Goal: Ask a question

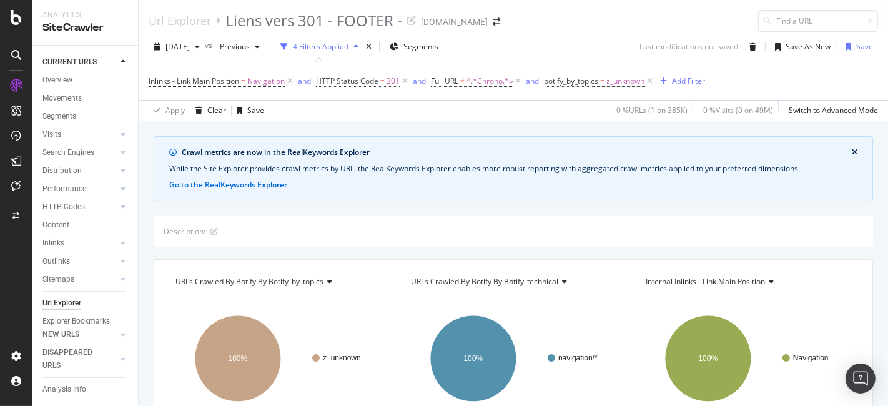
scroll to position [308, 0]
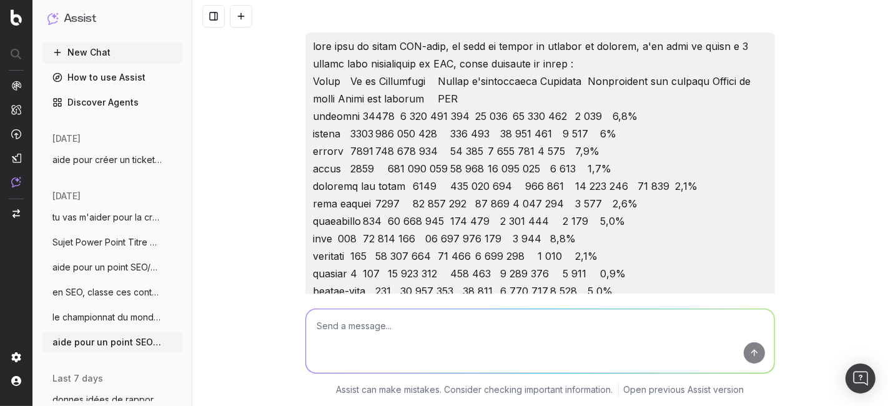
scroll to position [4211, 0]
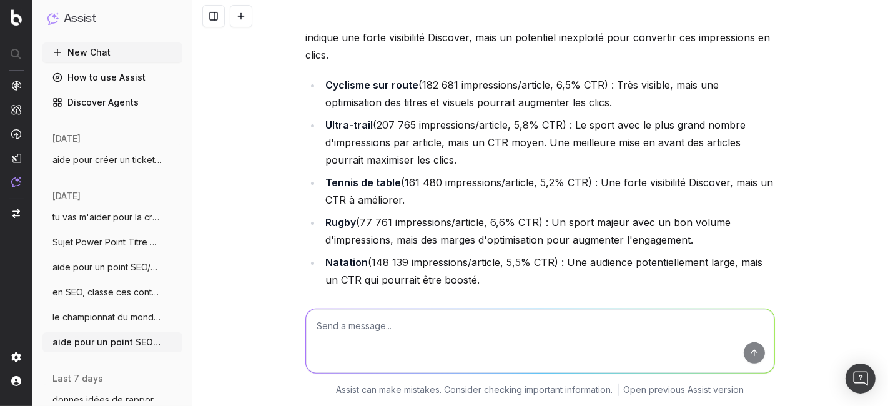
click at [87, 45] on button "New Chat" at bounding box center [112, 52] width 140 height 20
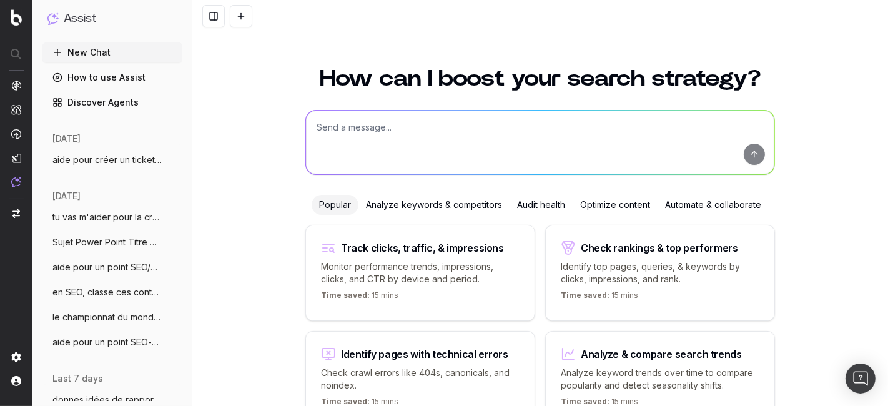
scroll to position [77, 0]
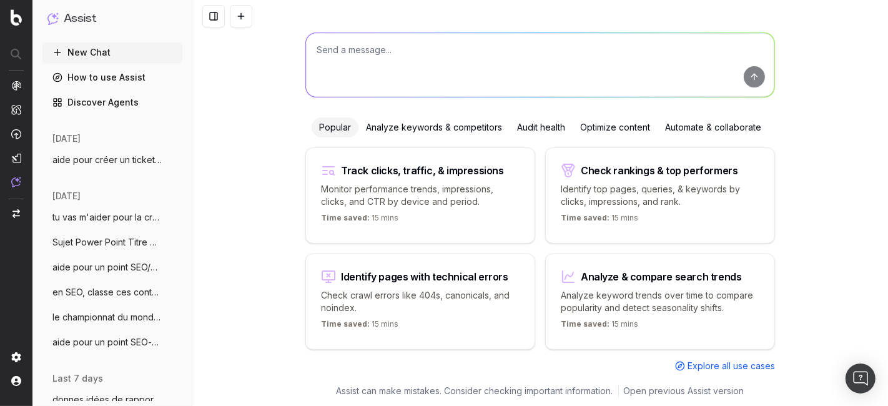
click at [407, 62] on textarea at bounding box center [540, 65] width 468 height 64
type textarea "la nouvelle fonctionnalité ou fonctionnalitée"
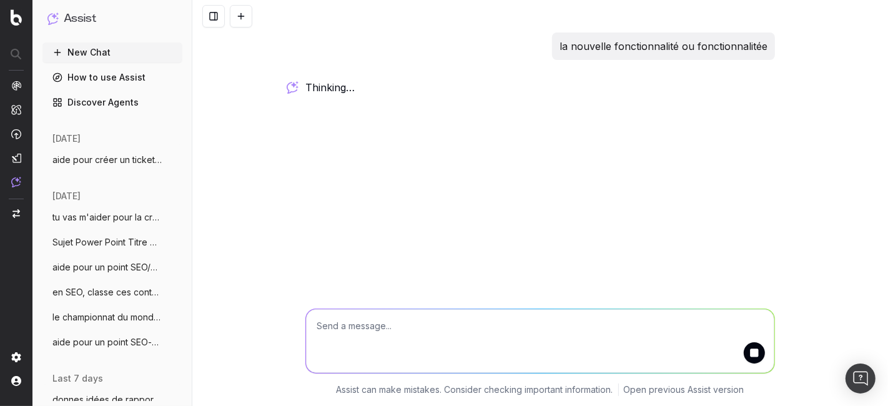
scroll to position [0, 0]
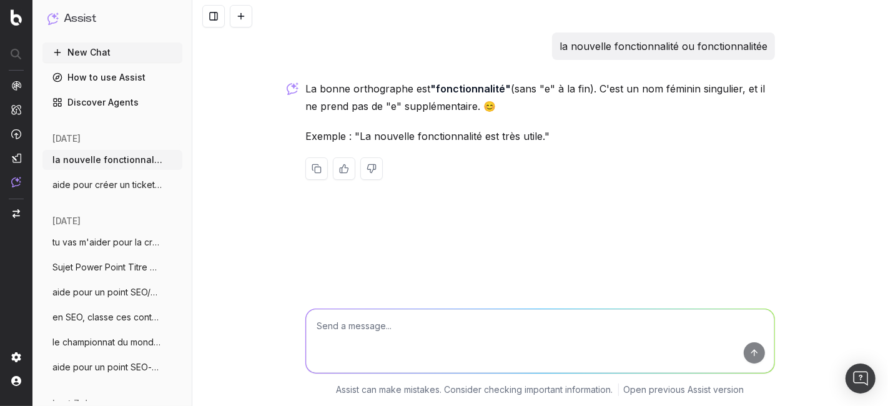
click at [112, 182] on span "aide pour créer un ticket : dans notre c" at bounding box center [107, 185] width 110 height 12
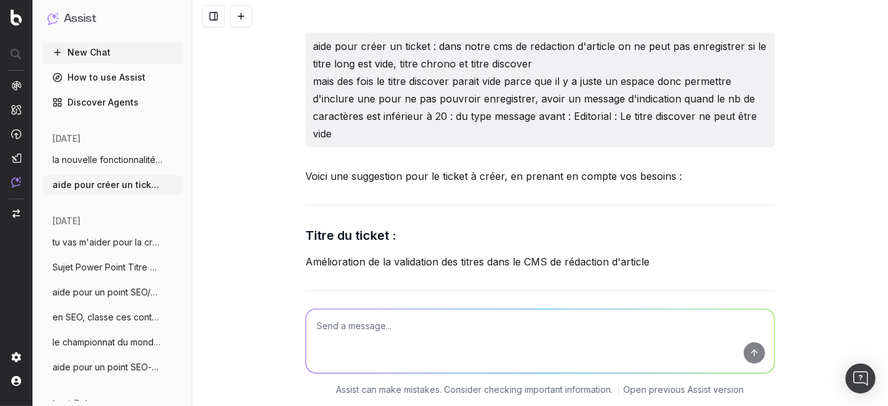
scroll to position [2874, 0]
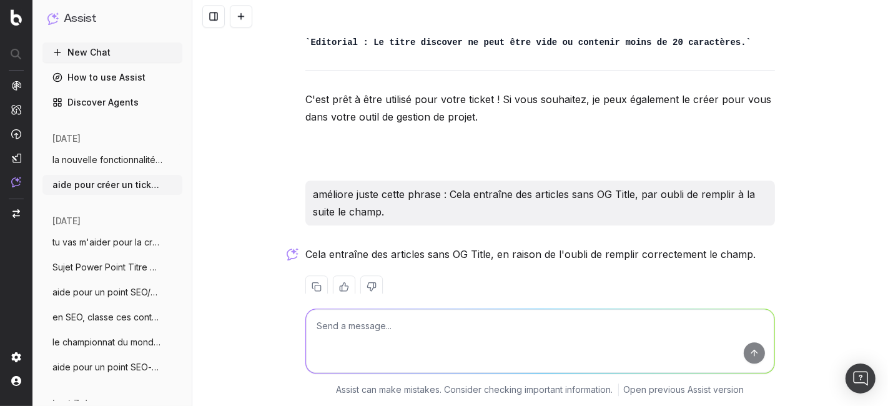
click at [106, 159] on span "la nouvelle fonctionnalité ou fonctionna" at bounding box center [107, 160] width 110 height 12
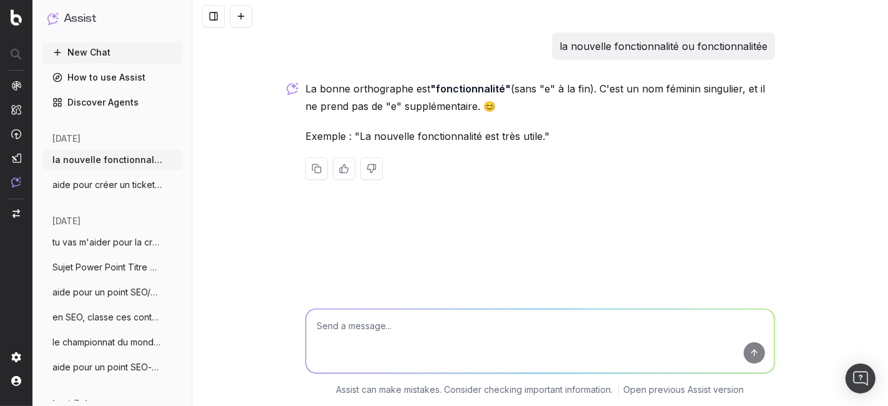
click at [169, 157] on icon "button" at bounding box center [174, 160] width 10 height 10
click at [200, 157] on span "Delete" at bounding box center [190, 160] width 27 height 12
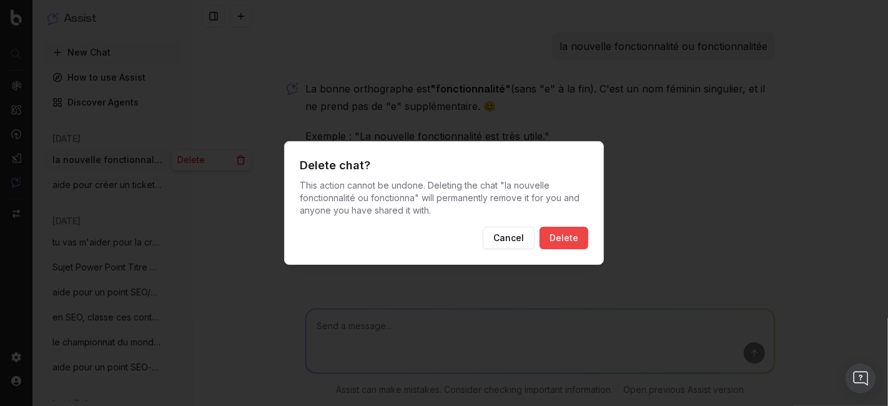
click at [553, 238] on button "Delete" at bounding box center [564, 238] width 49 height 22
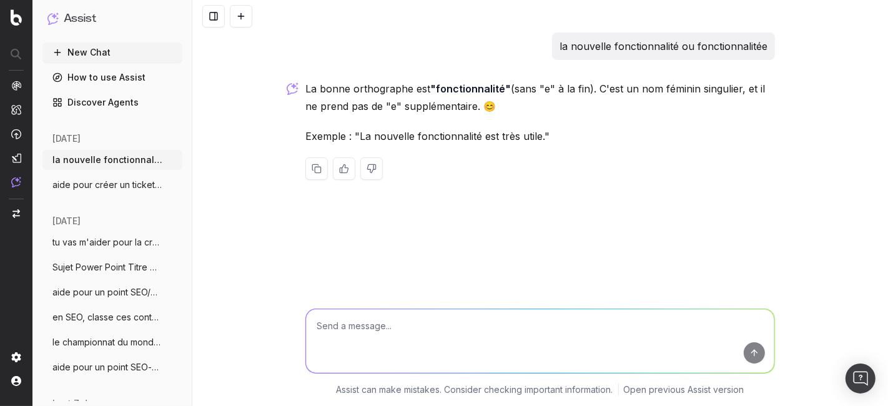
scroll to position [67, 0]
